Goal: Book appointment/travel/reservation

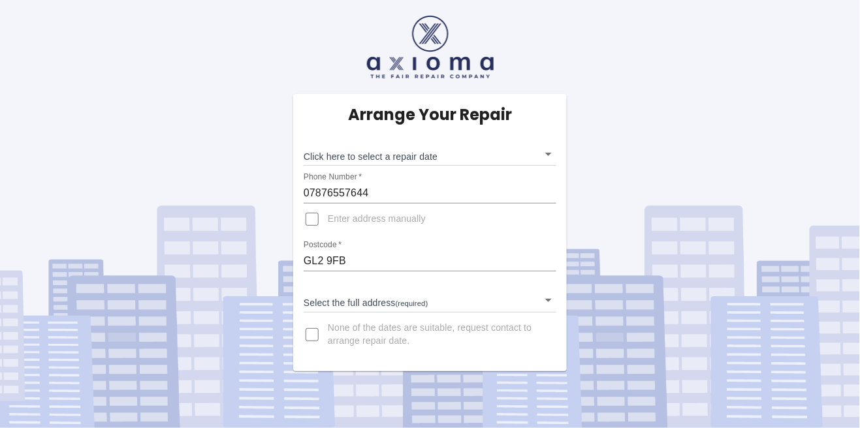
click at [549, 156] on body "Arrange Your Repair Click here to select a repair date ​ Phone Number   * 07876…" at bounding box center [430, 214] width 860 height 428
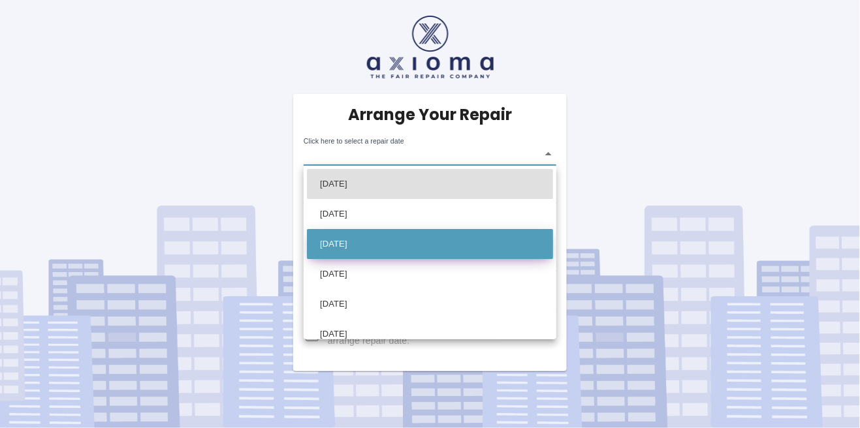
click at [379, 242] on li "Fri Sep 05 2025" at bounding box center [430, 244] width 246 height 30
type input "2025-09-05T00:00:00.000Z"
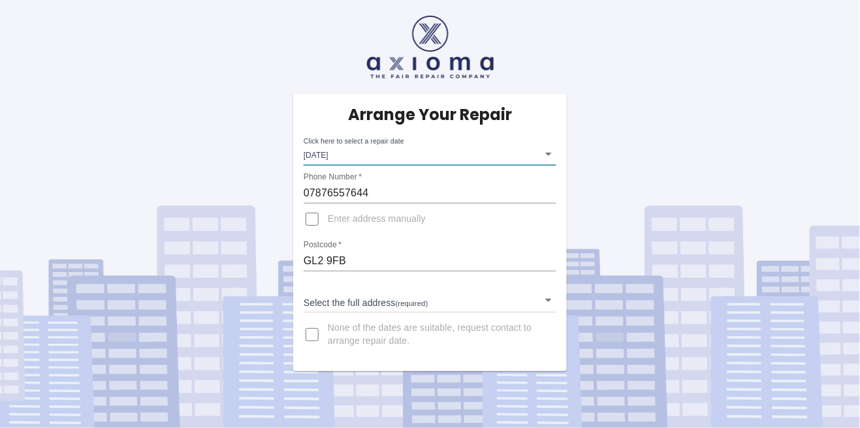
click at [550, 149] on body "Arrange Your Repair Click here to select a repair date Fri Sep 05 2025 2025-09-…" at bounding box center [430, 214] width 860 height 428
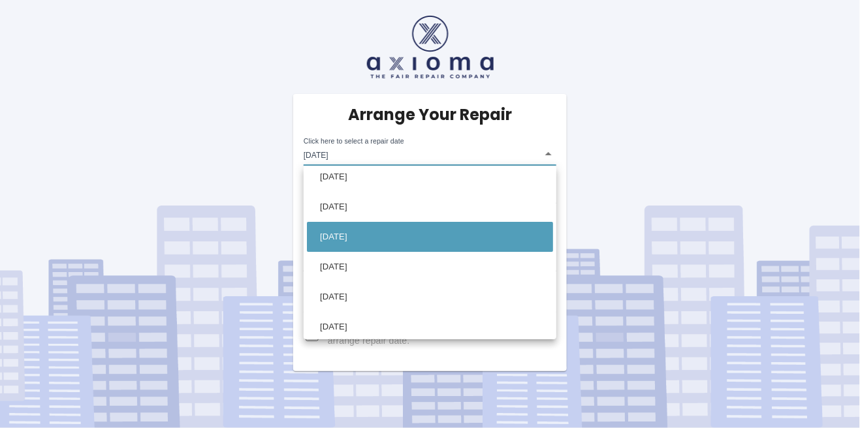
scroll to position [7, 0]
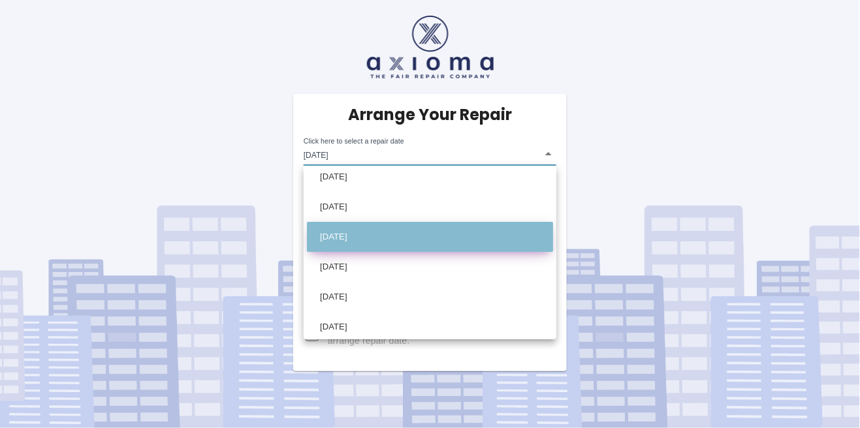
click at [527, 236] on li "Fri Sep 05 2025" at bounding box center [430, 237] width 246 height 30
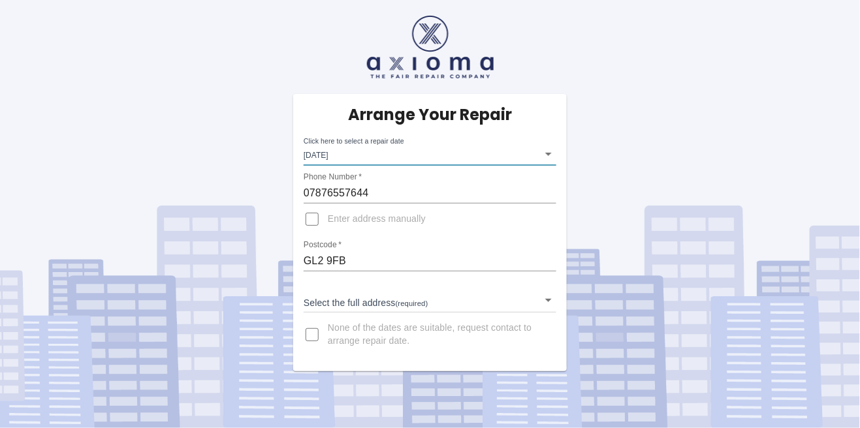
click at [307, 219] on input "Enter address manually" at bounding box center [311, 219] width 31 height 31
checkbox input "true"
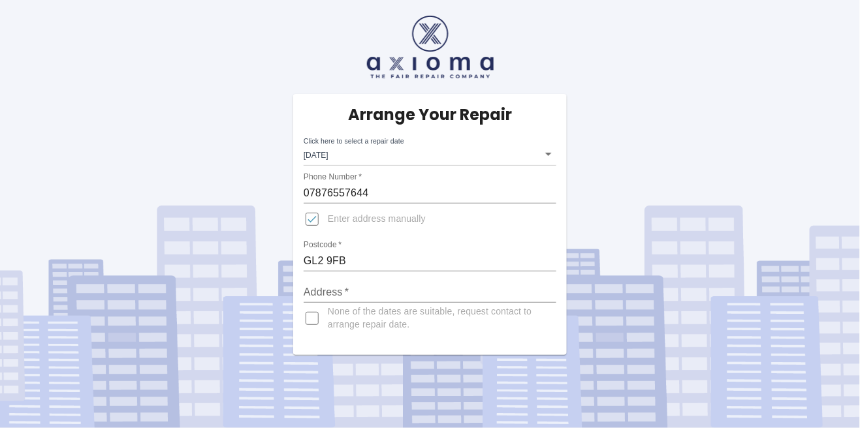
click at [436, 266] on input "GL2 9FB" at bounding box center [430, 261] width 253 height 21
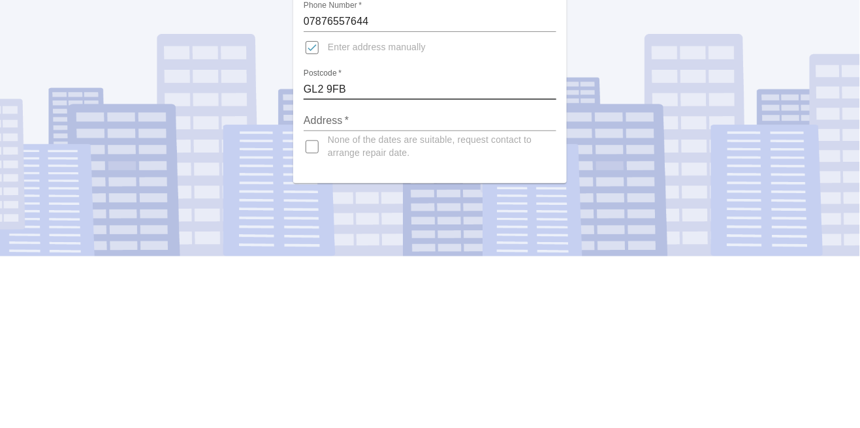
type input "52 Winter Gate Road"
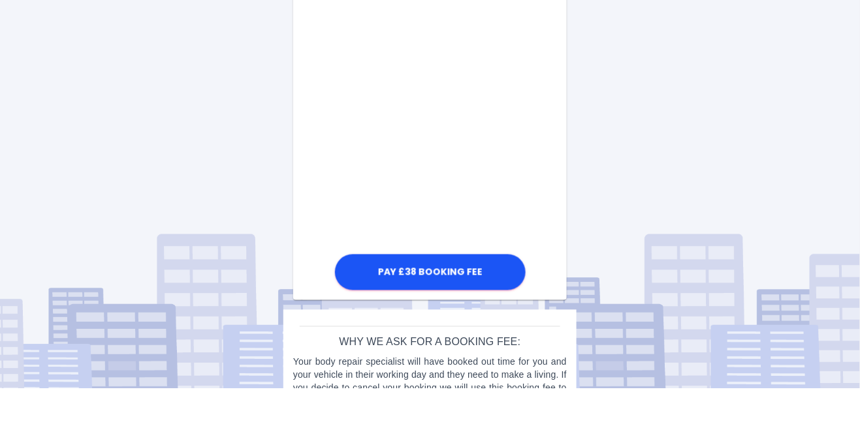
scroll to position [451, 0]
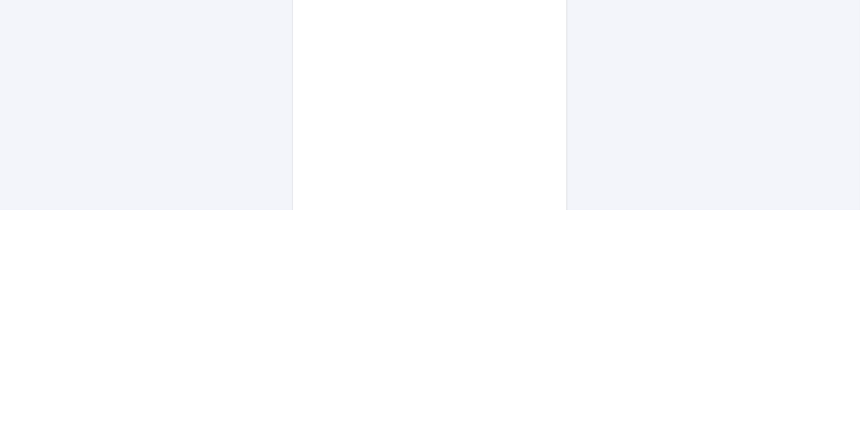
click at [605, 307] on div "Arrange Your Repair Click here to select a repair date Fri Sep 05 2025 2025-09-…" at bounding box center [429, 84] width 879 height 1172
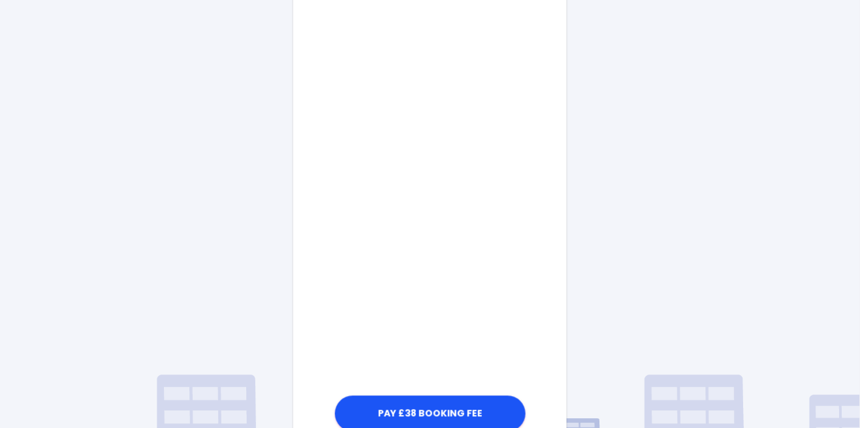
scroll to position [681, 0]
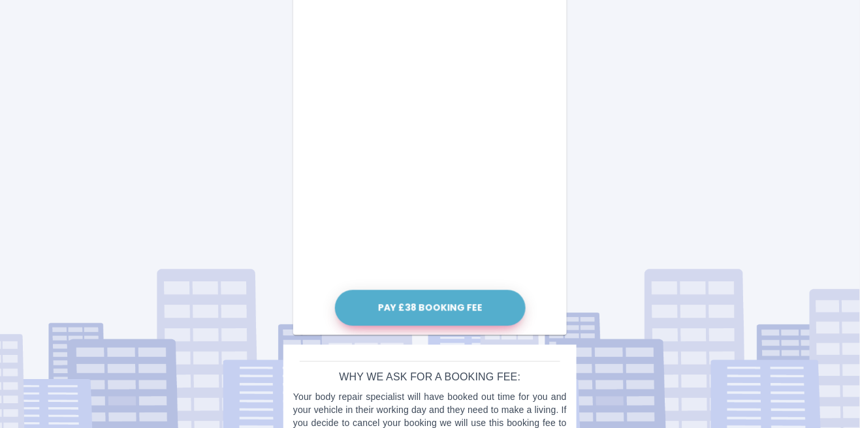
click at [467, 309] on button "Pay £38 Booking Fee" at bounding box center [430, 308] width 191 height 36
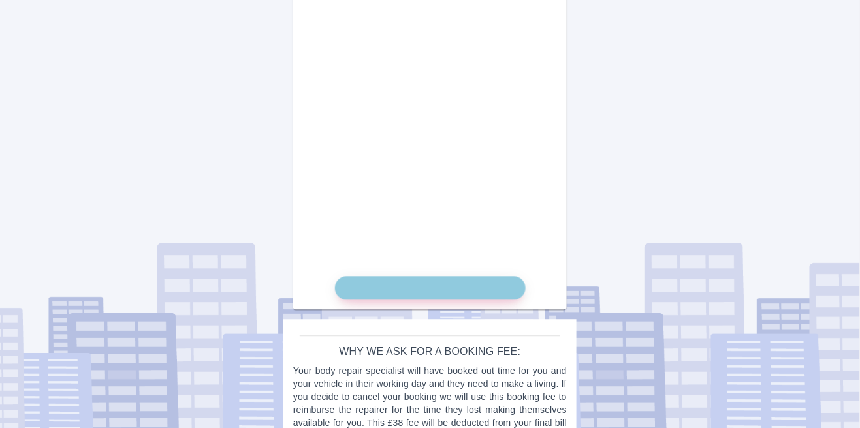
scroll to position [726, 0]
